Goal: Task Accomplishment & Management: Manage account settings

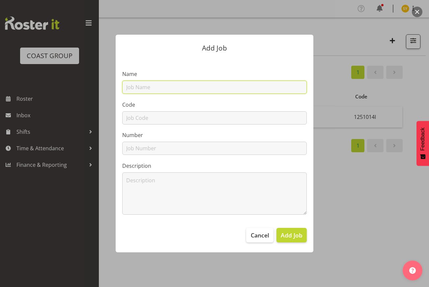
click at [143, 85] on input "text" at bounding box center [214, 86] width 185 height 13
paste input "1251015C"
type input "1251015C"
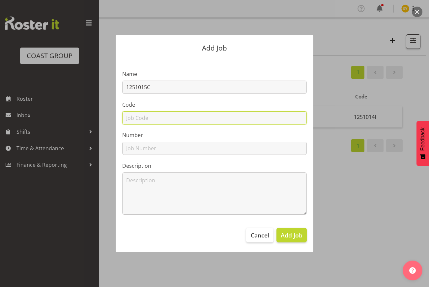
drag, startPoint x: 143, startPoint y: 122, endPoint x: 155, endPoint y: 113, distance: 14.5
click at [143, 122] on input "text" at bounding box center [214, 117] width 185 height 13
paste input "1251015C"
type input "1251015C"
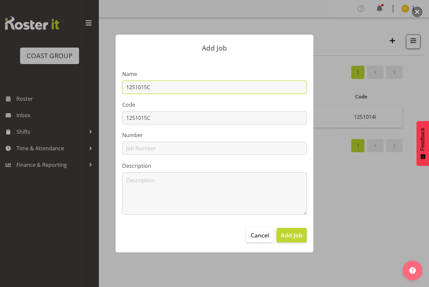
click at [175, 90] on input "1251015C" at bounding box center [214, 86] width 185 height 13
paste input "6DAI 2025 - IBM"
drag, startPoint x: 208, startPoint y: 83, endPoint x: 73, endPoint y: 87, distance: 135.3
click at [73, 87] on div "Add Job Name 1251015C - 6DAI 2025 - IBM Code 1251015C Number Description Cancel…" at bounding box center [214, 143] width 317 height 250
type input "1251015C - 6DAI 2025 - IBM"
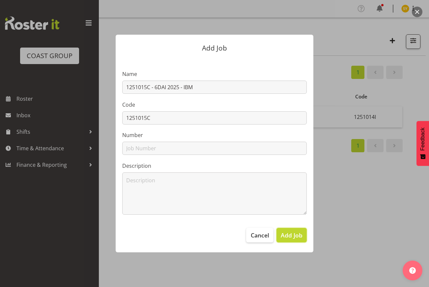
click at [291, 235] on span "Add Job" at bounding box center [292, 235] width 22 height 9
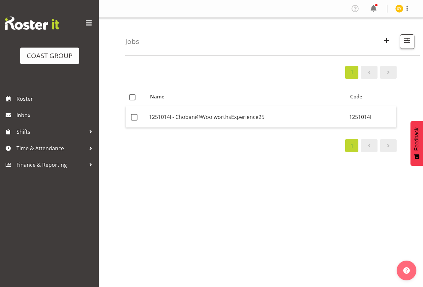
drag, startPoint x: 407, startPoint y: 94, endPoint x: 77, endPoint y: 28, distance: 336.9
click at [407, 94] on div "1 Name Code 1251014I - Chobani@WoolworthsExperience25 1251014I 1" at bounding box center [274, 193] width 298 height 264
